Goal: Register for event/course

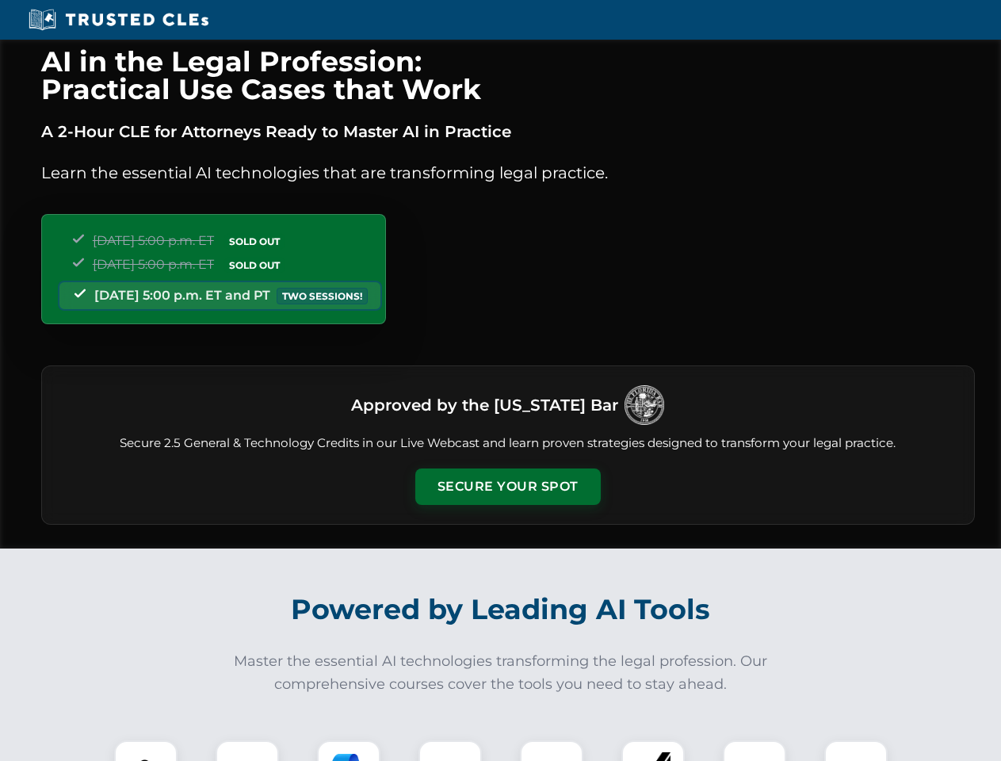
click at [507, 487] on button "Secure Your Spot" at bounding box center [508, 487] width 186 height 36
click at [146, 751] on img at bounding box center [146, 772] width 46 height 46
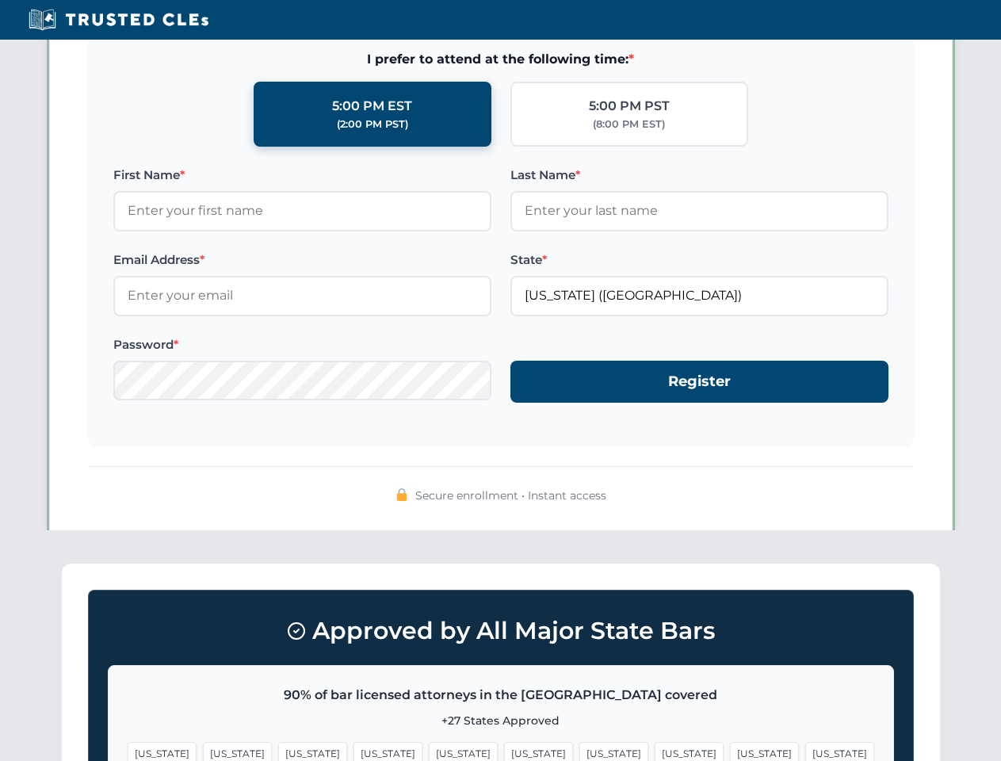
click at [580, 751] on span "[US_STATE]" at bounding box center [614, 753] width 69 height 23
click at [730, 751] on span "[US_STATE]" at bounding box center [764, 753] width 69 height 23
